Goal: Check status: Check status

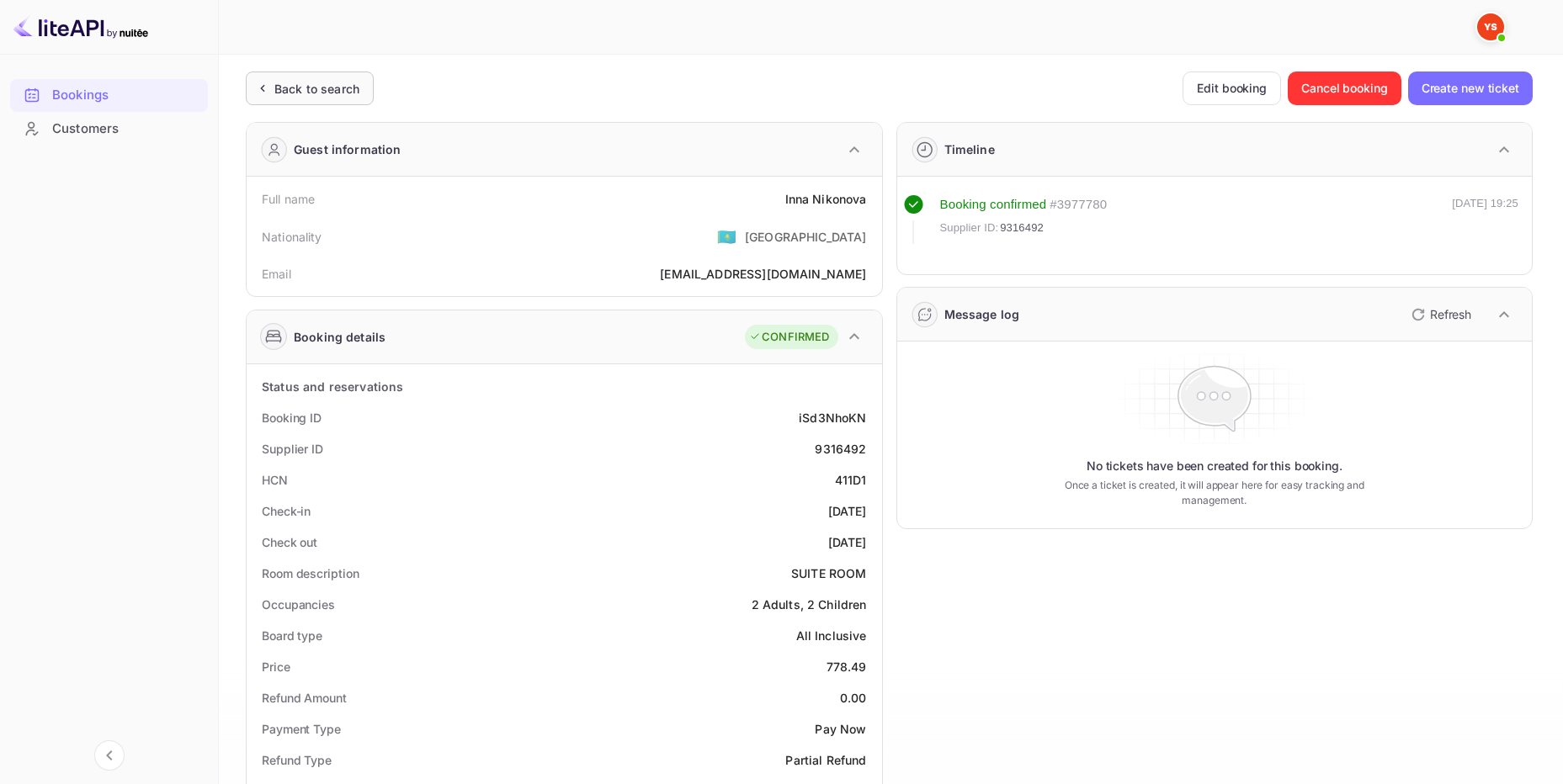
click at [332, 77] on div "Back to search" at bounding box center [310, 88] width 128 height 33
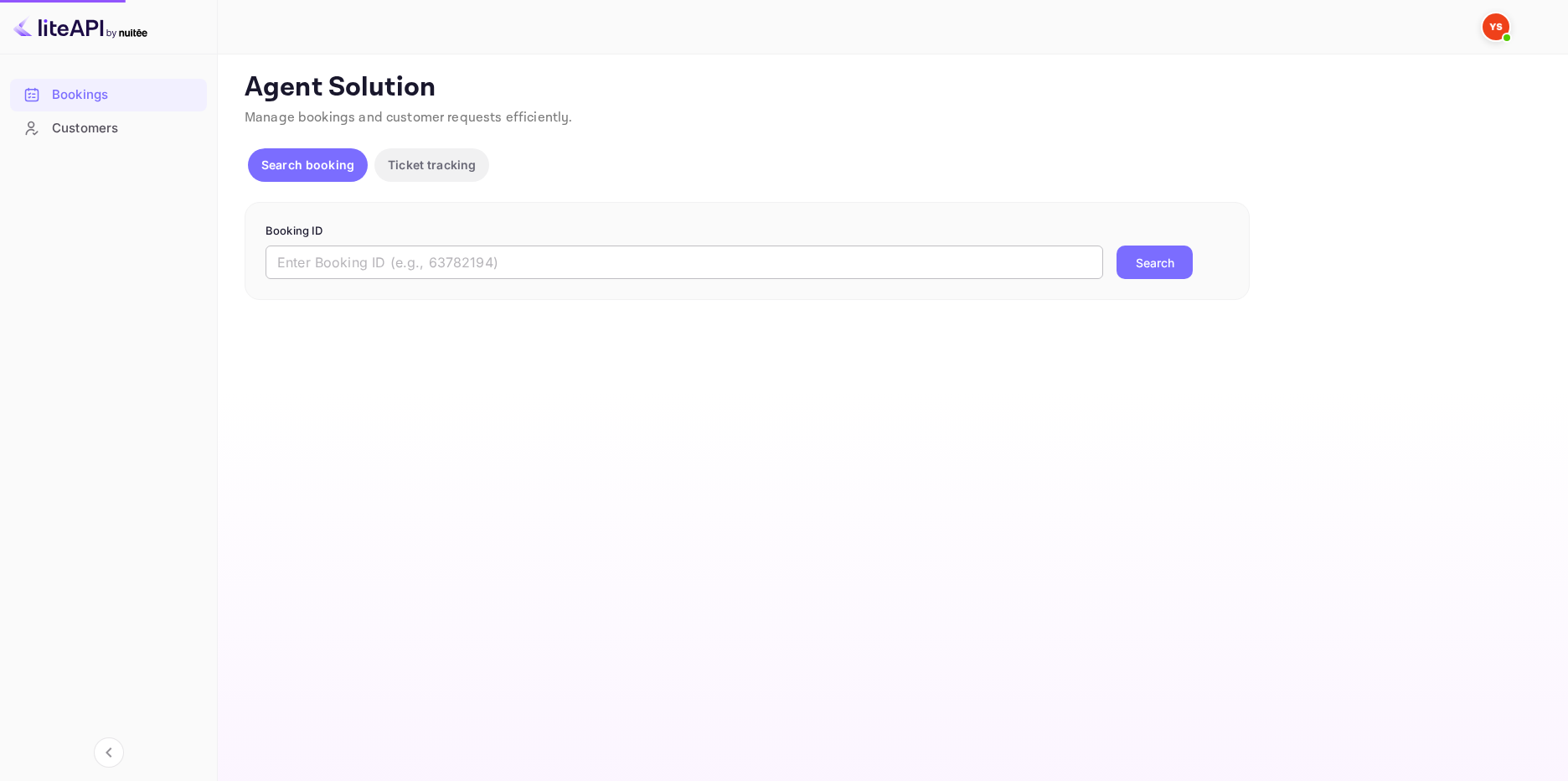
drag, startPoint x: 484, startPoint y: 265, endPoint x: 574, endPoint y: 265, distance: 90.0
click at [486, 265] on input "text" at bounding box center [684, 262] width 838 height 33
paste input "9714242"
type input "9714242"
click at [1169, 264] on button "Search" at bounding box center [1155, 262] width 77 height 33
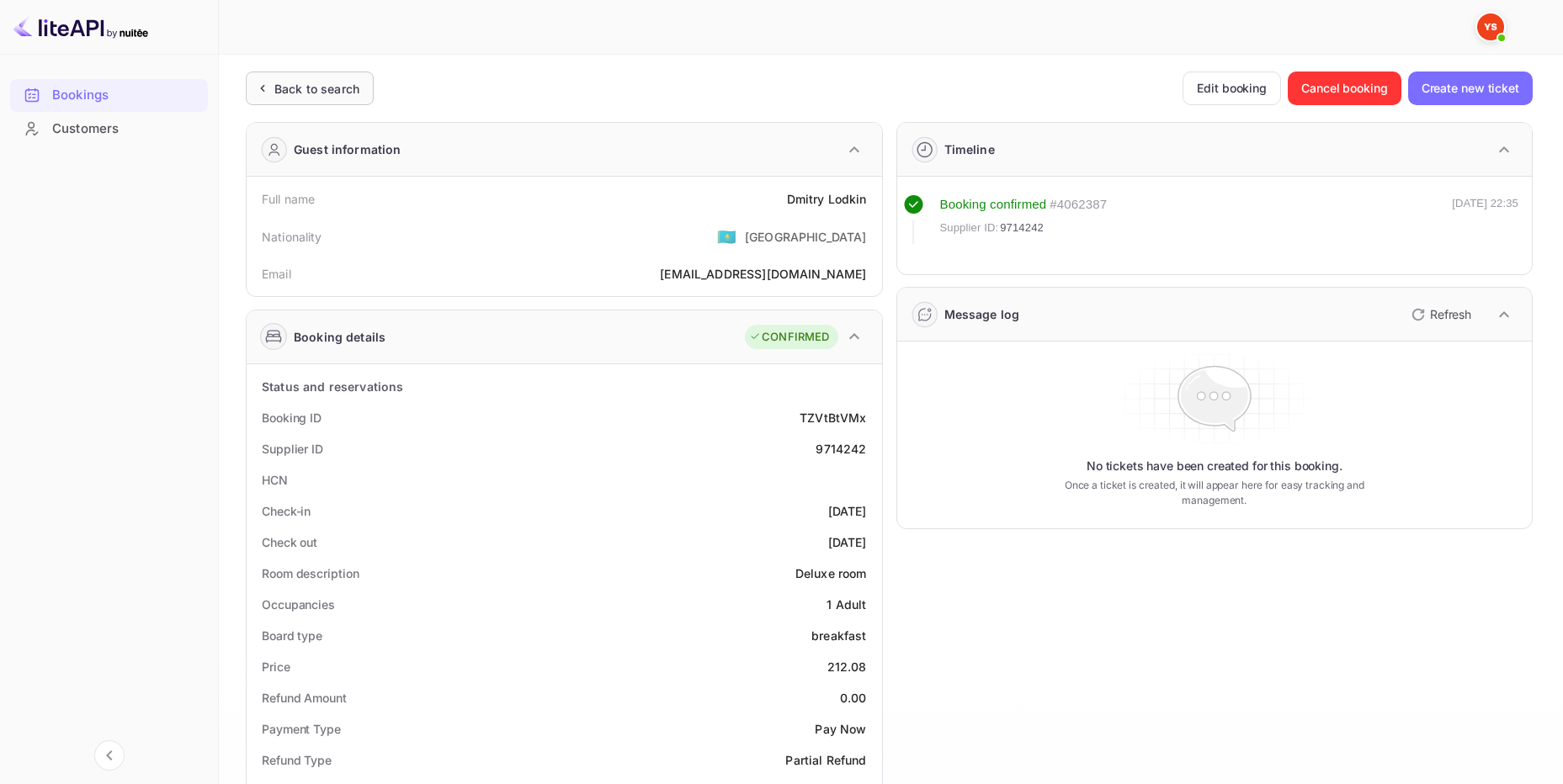
click at [347, 78] on div "Back to search" at bounding box center [310, 88] width 128 height 33
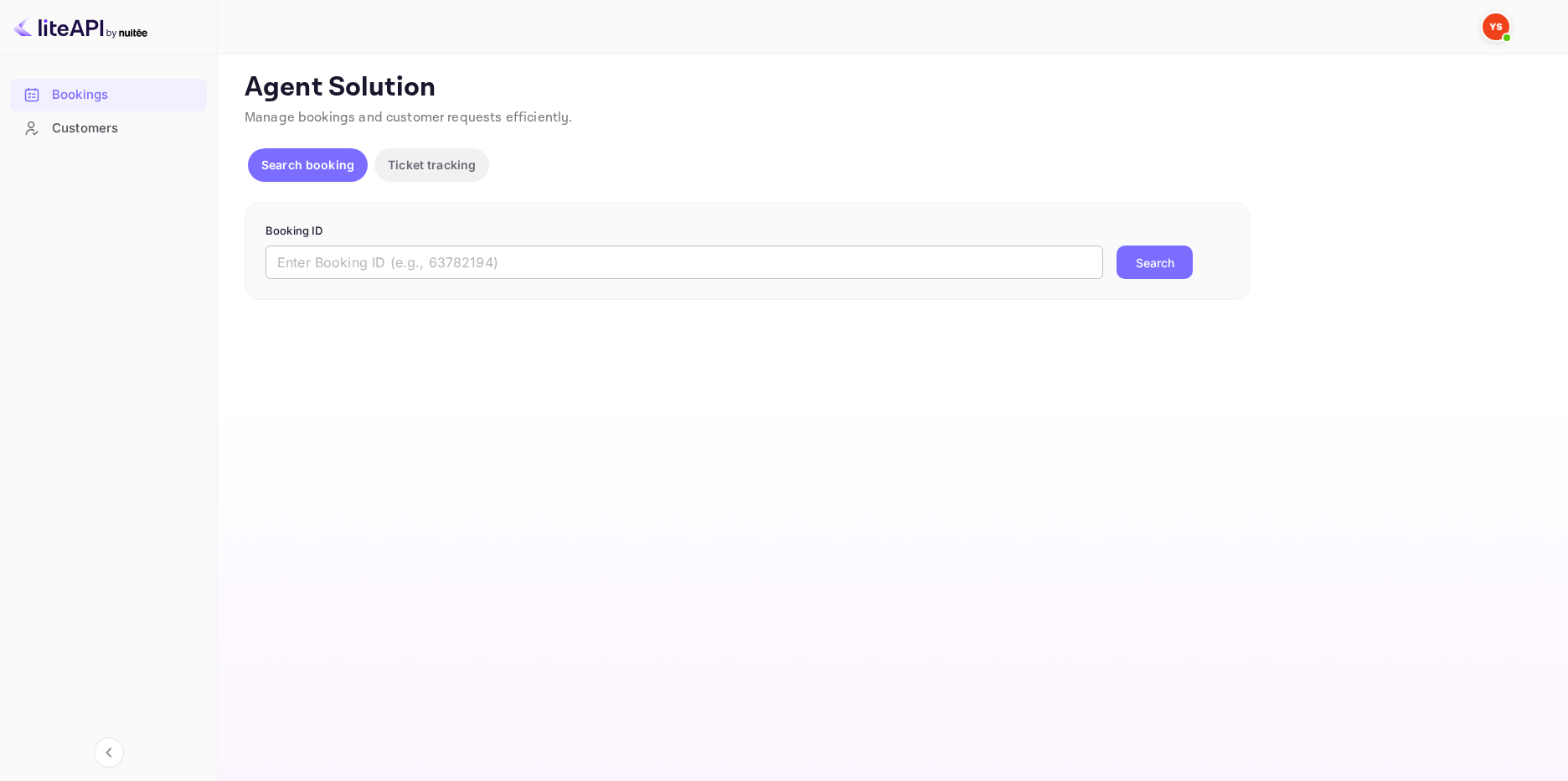
click at [427, 259] on input "text" at bounding box center [684, 262] width 838 height 33
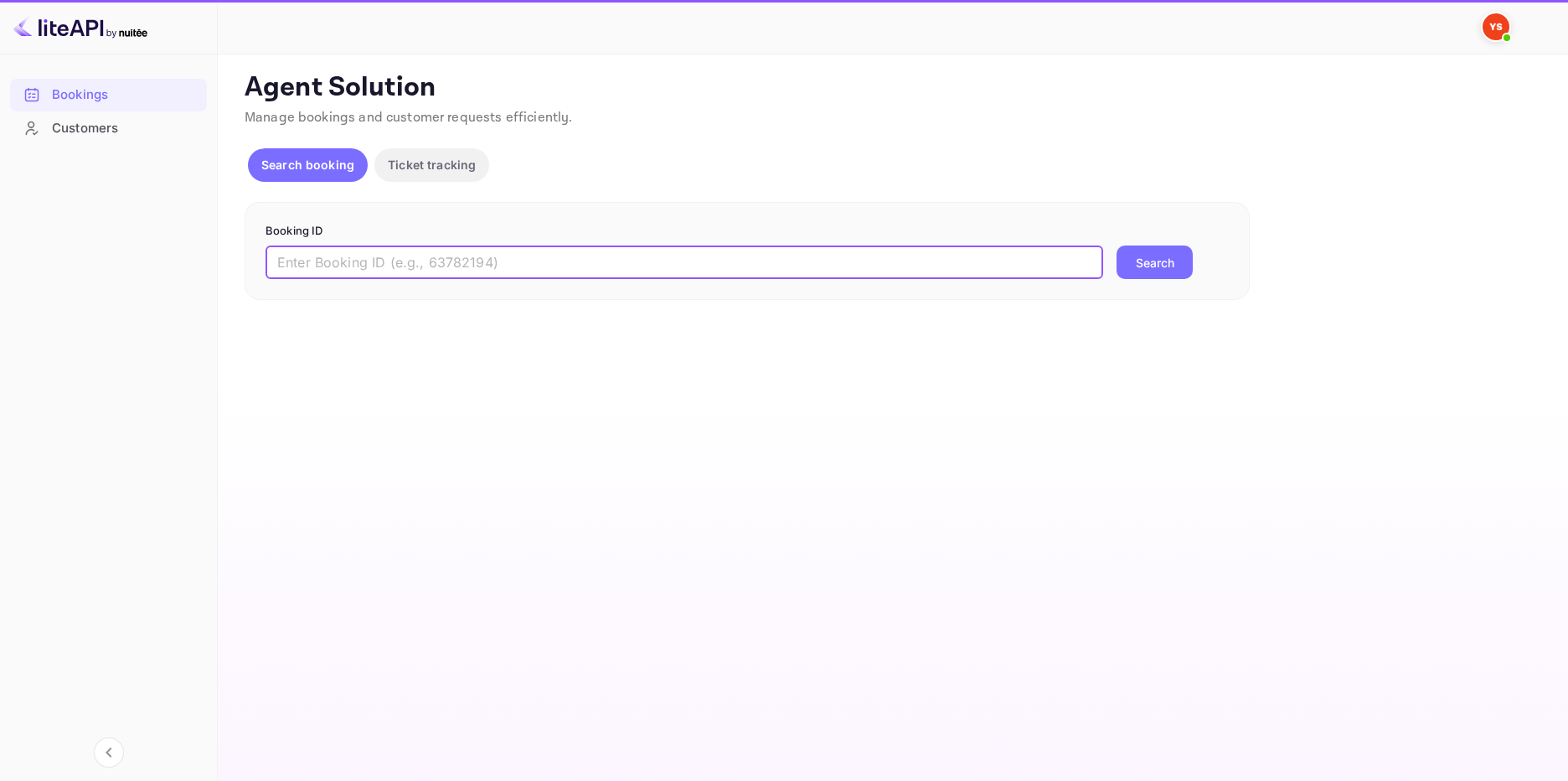
paste input "9735190"
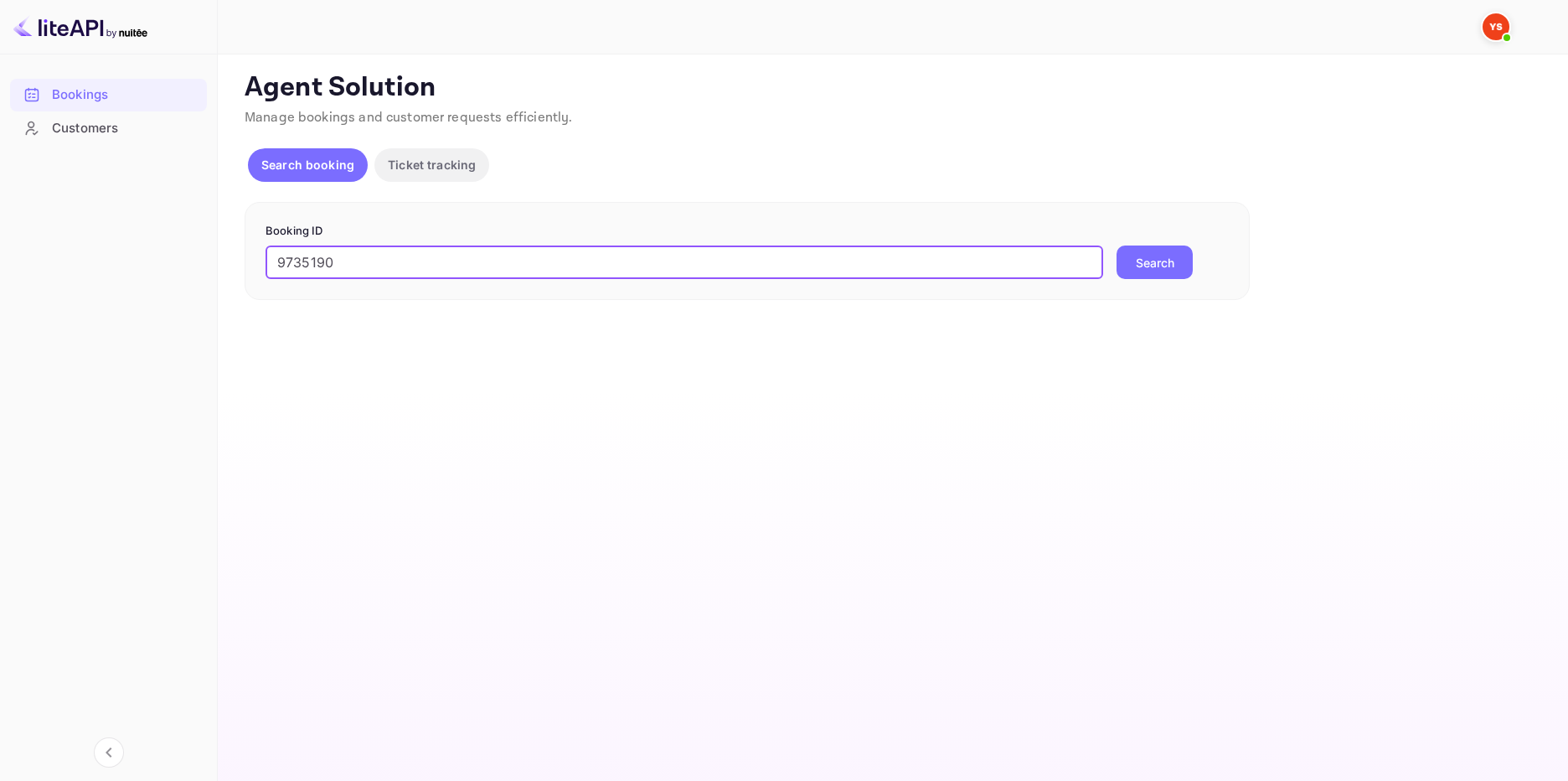
type input "9735190"
click at [1146, 270] on button "Search" at bounding box center [1155, 262] width 77 height 33
